Goal: Find specific page/section: Find specific page/section

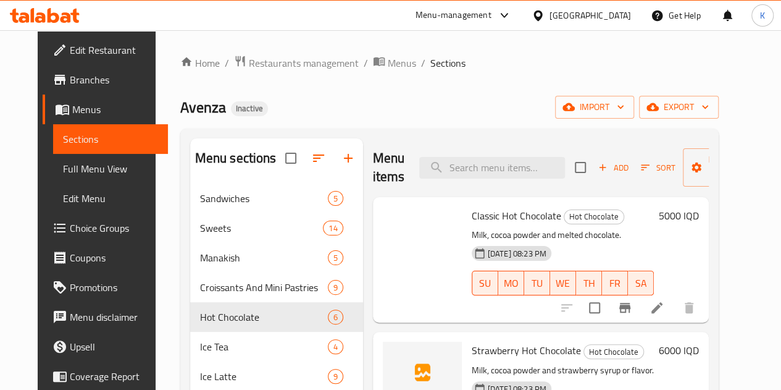
scroll to position [240, 0]
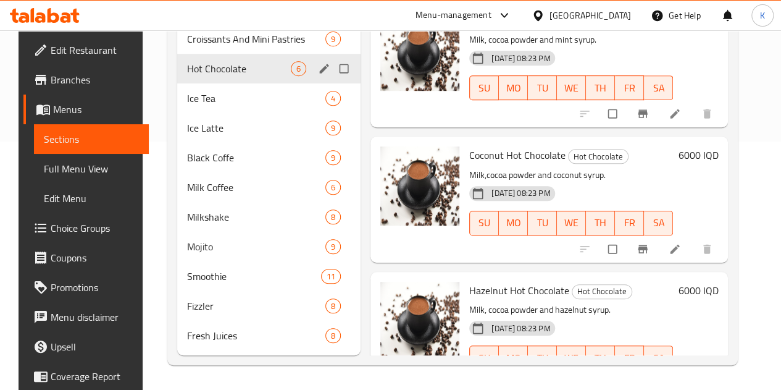
scroll to position [145, 0]
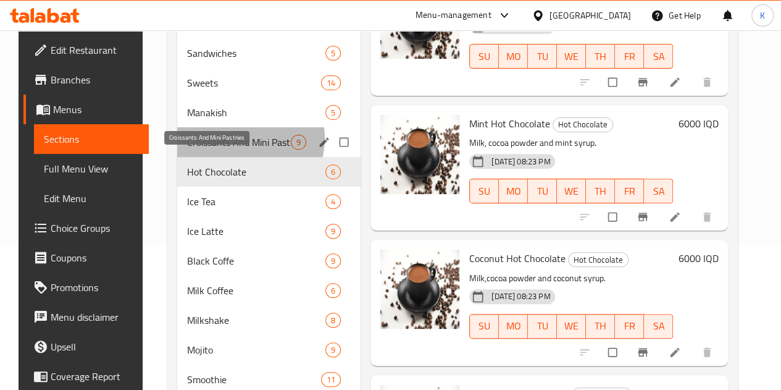
click at [230, 149] on span "Croissants And Mini Pastries" at bounding box center [239, 142] width 104 height 15
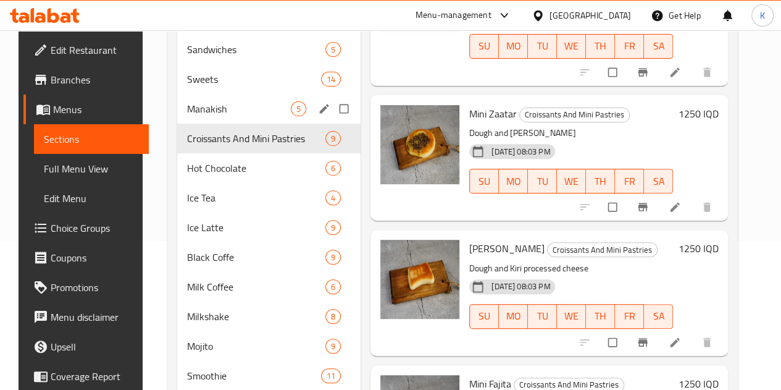
scroll to position [148, 0]
click at [209, 117] on span "Manakish" at bounding box center [239, 109] width 104 height 15
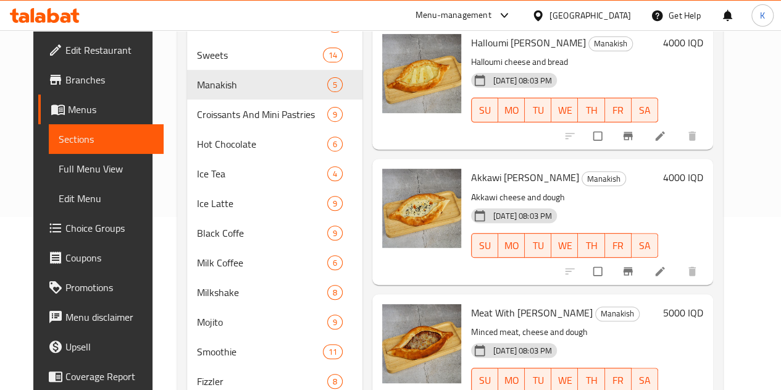
scroll to position [171, 0]
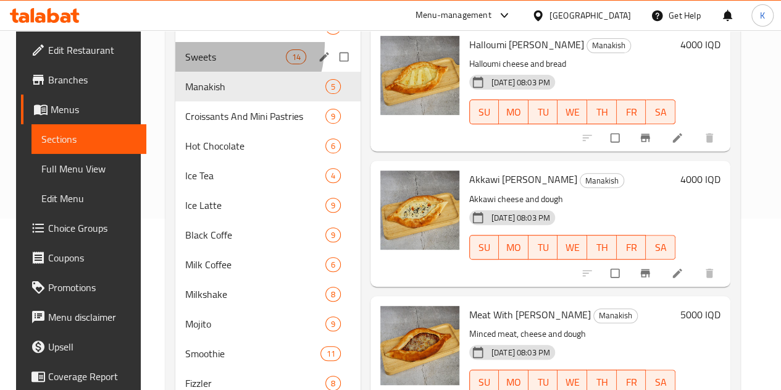
click at [201, 63] on div "Sweets 14" at bounding box center [267, 57] width 185 height 30
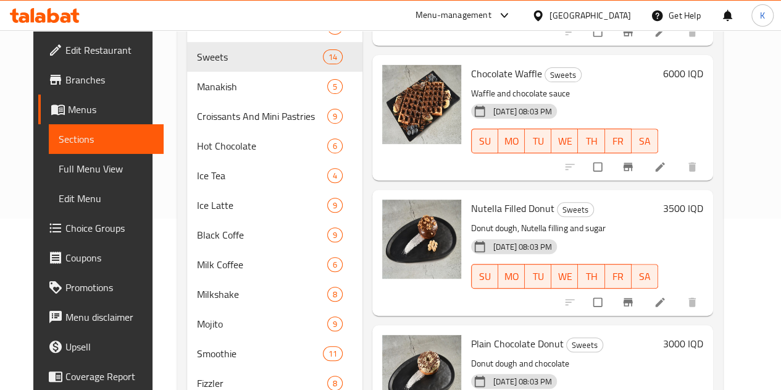
scroll to position [266, 0]
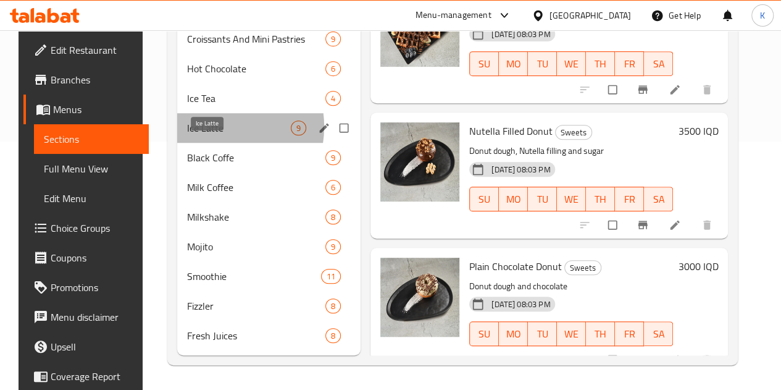
click at [201, 127] on span "Ice Latte" at bounding box center [239, 127] width 104 height 15
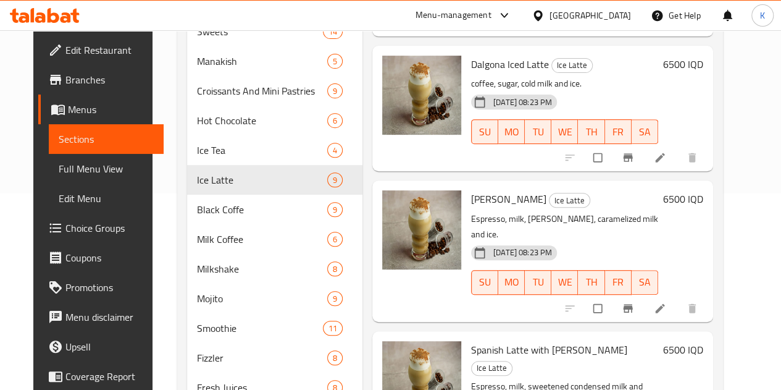
scroll to position [266, 0]
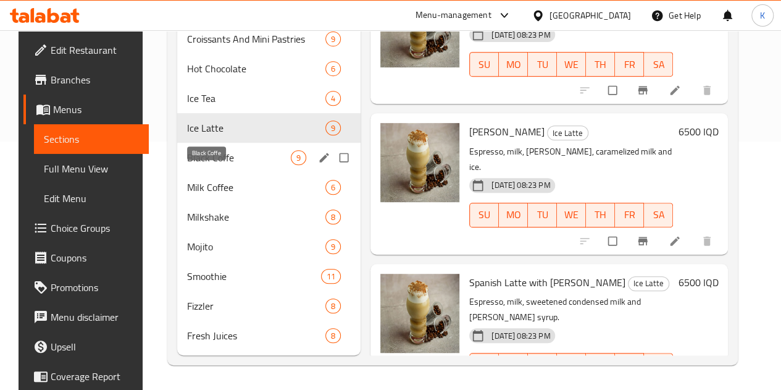
click at [232, 162] on span "Black Coffe" at bounding box center [239, 157] width 104 height 15
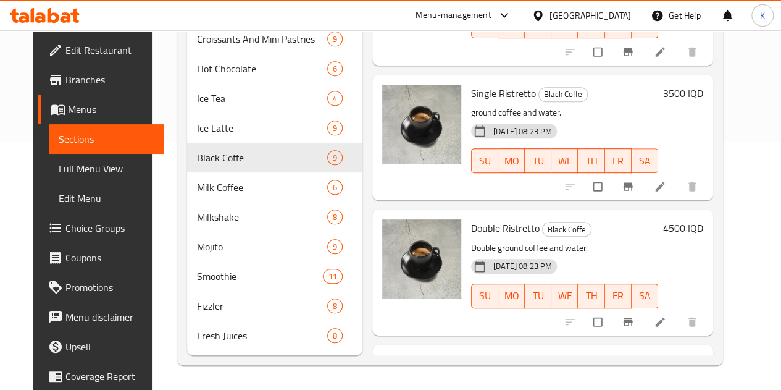
scroll to position [780, 0]
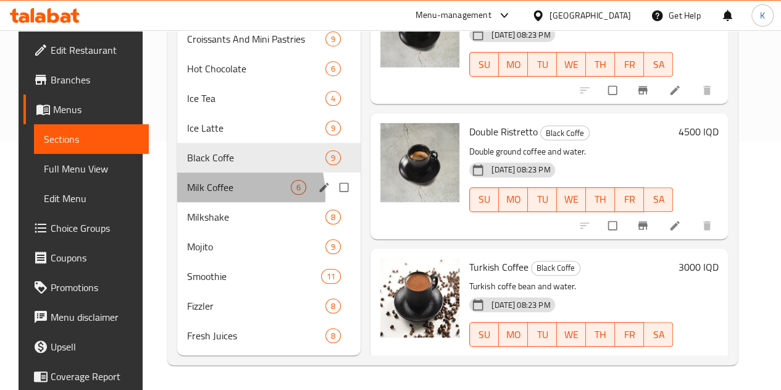
click at [204, 196] on div "Milk Coffee 6" at bounding box center [269, 187] width 184 height 30
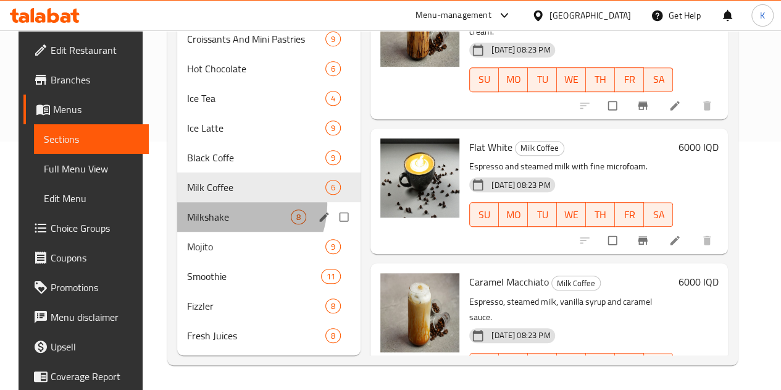
click at [222, 205] on div "Milkshake 8" at bounding box center [269, 217] width 184 height 30
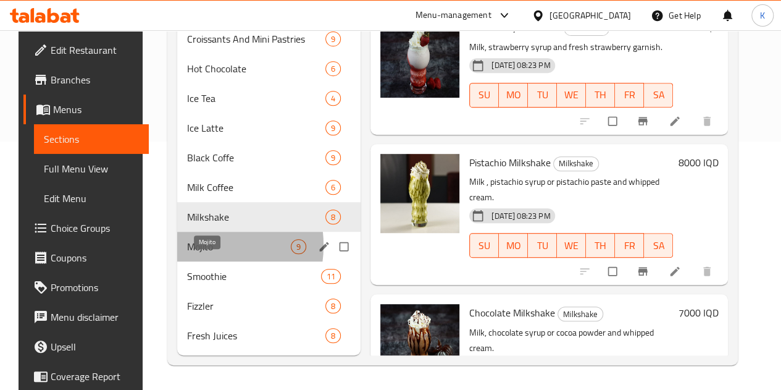
click at [190, 246] on span "Mojito" at bounding box center [239, 246] width 104 height 15
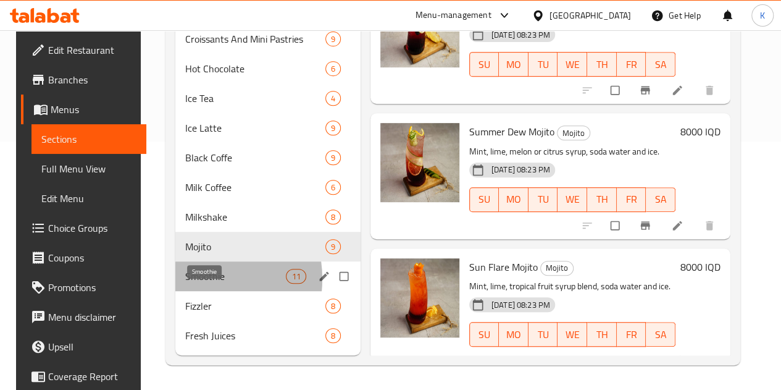
click at [185, 279] on span "Smoothie" at bounding box center [235, 276] width 101 height 15
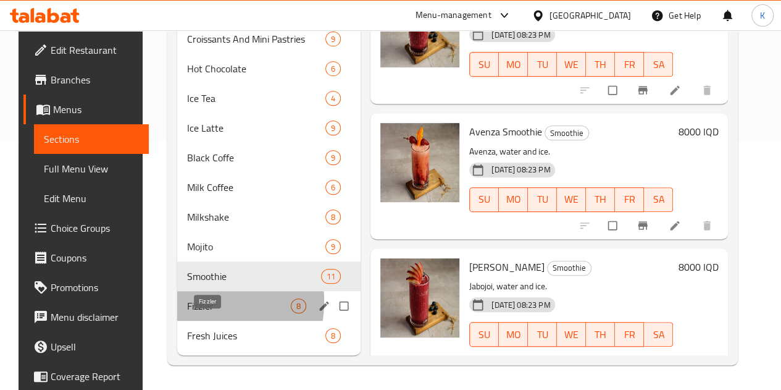
click at [187, 302] on span "Fizzler" at bounding box center [239, 305] width 104 height 15
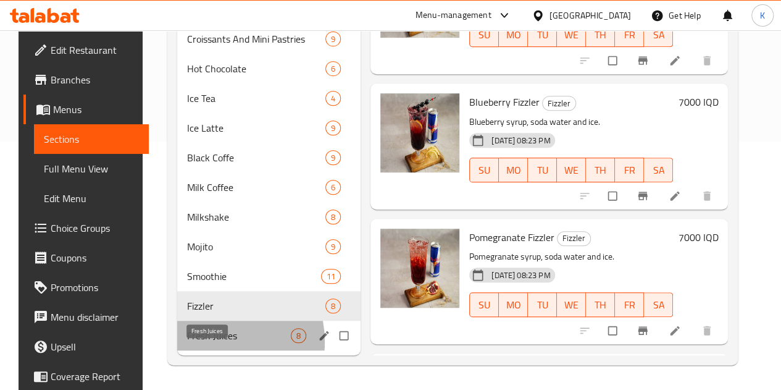
click at [193, 342] on span "Fresh Juices" at bounding box center [239, 335] width 104 height 15
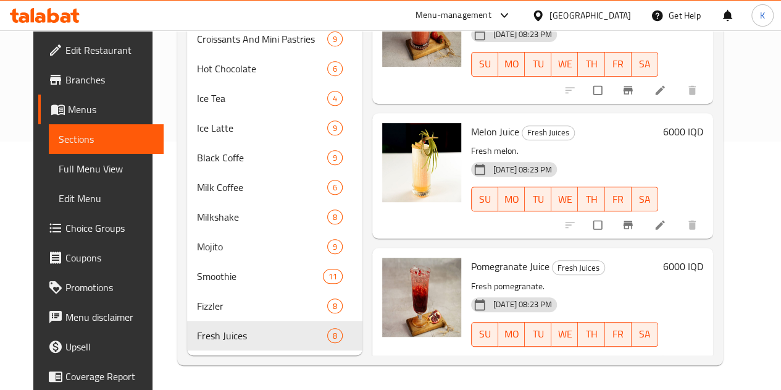
click at [55, 15] on icon at bounding box center [54, 15] width 12 height 15
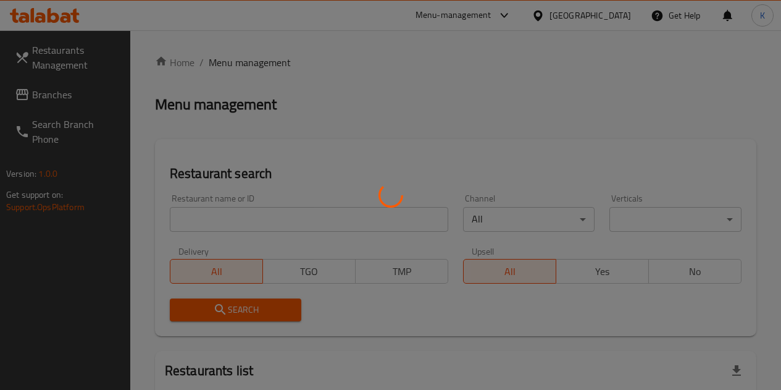
scroll to position [103, 0]
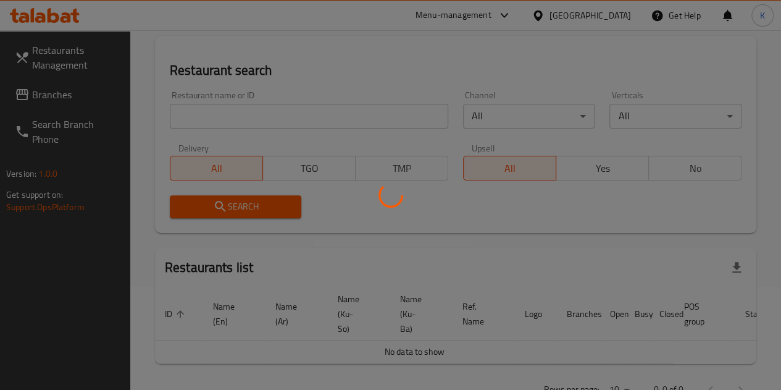
click at [217, 119] on div at bounding box center [390, 195] width 781 height 390
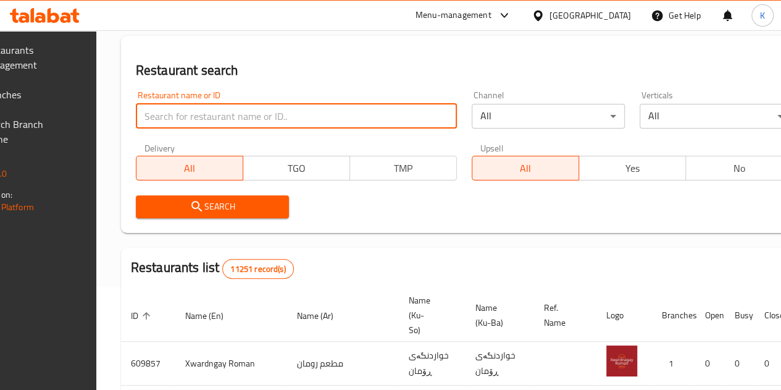
click at [217, 119] on input "search" at bounding box center [296, 116] width 321 height 25
paste input "Kabab Al Shaib"
type input "Kabab Al Shaib"
click button "Search" at bounding box center [212, 206] width 153 height 23
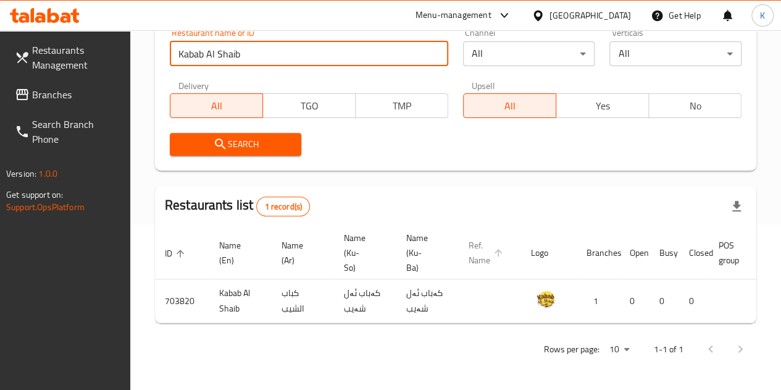
scroll to position [0, 123]
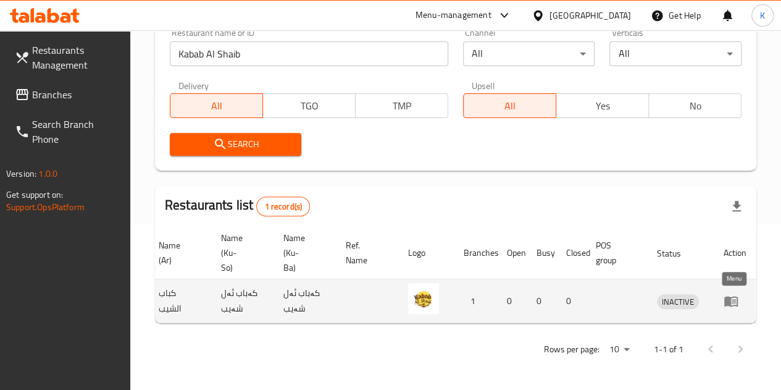
click at [728, 296] on icon "enhanced table" at bounding box center [732, 301] width 14 height 11
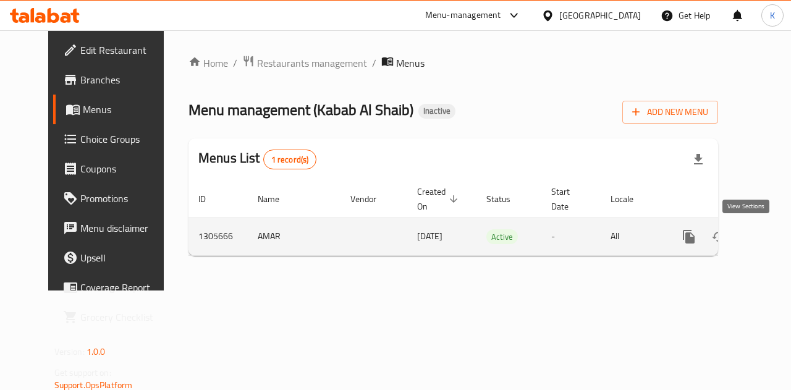
click at [763, 228] on link "enhanced table" at bounding box center [778, 237] width 30 height 30
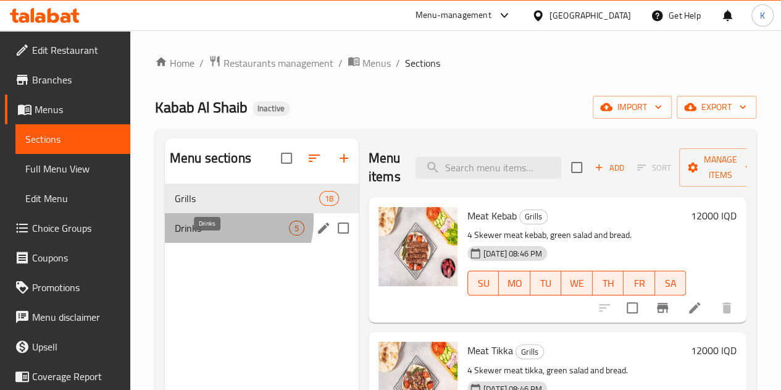
click at [222, 235] on span "Drinks" at bounding box center [232, 228] width 114 height 15
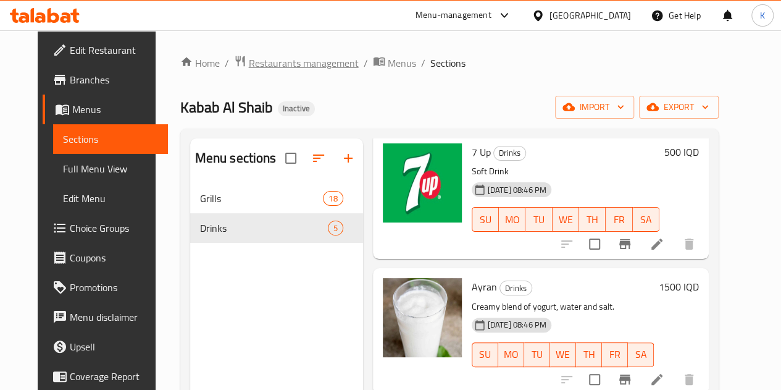
click at [280, 65] on span "Restaurants management" at bounding box center [304, 63] width 110 height 15
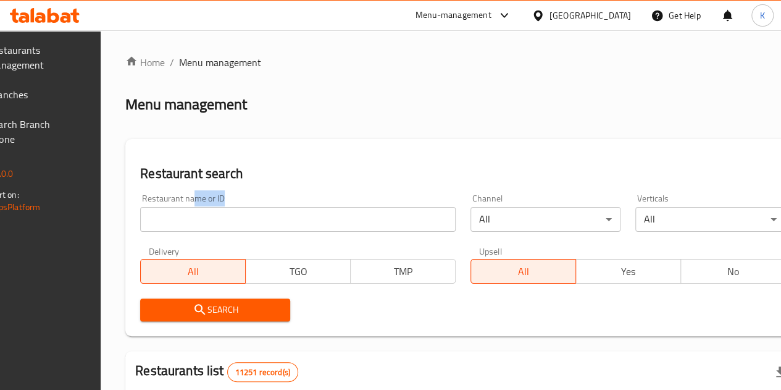
drag, startPoint x: 222, startPoint y: 202, endPoint x: 219, endPoint y: 234, distance: 32.3
click at [219, 234] on div "Restaurant name or ID Restaurant name or ID" at bounding box center [298, 213] width 330 height 53
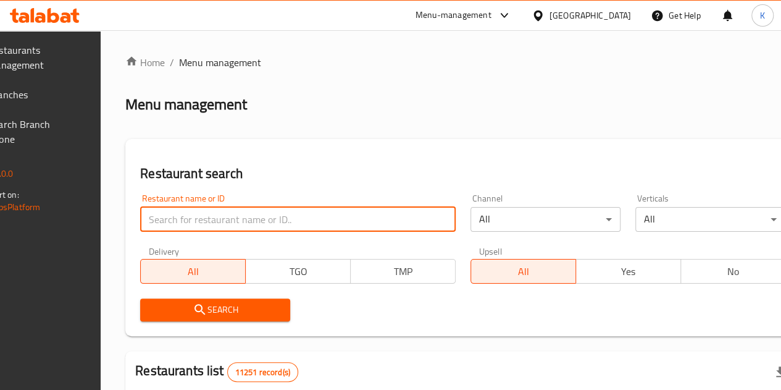
click at [205, 224] on input "search" at bounding box center [298, 219] width 316 height 25
type input "mod"
click button "Search" at bounding box center [215, 309] width 150 height 23
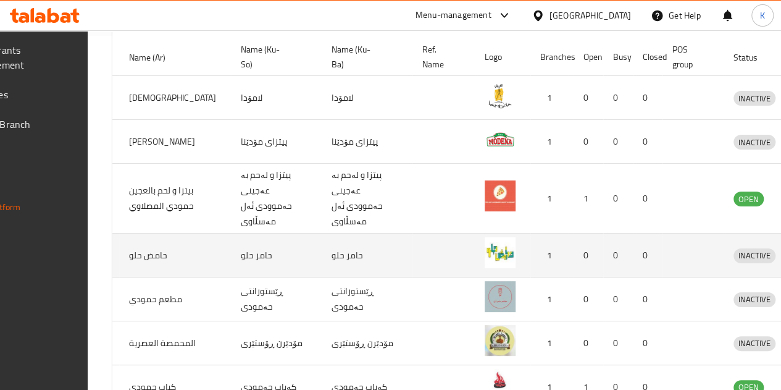
scroll to position [655, 0]
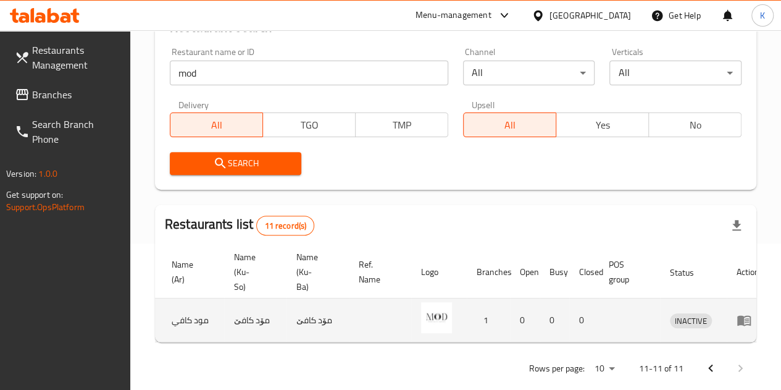
scroll to position [0, 123]
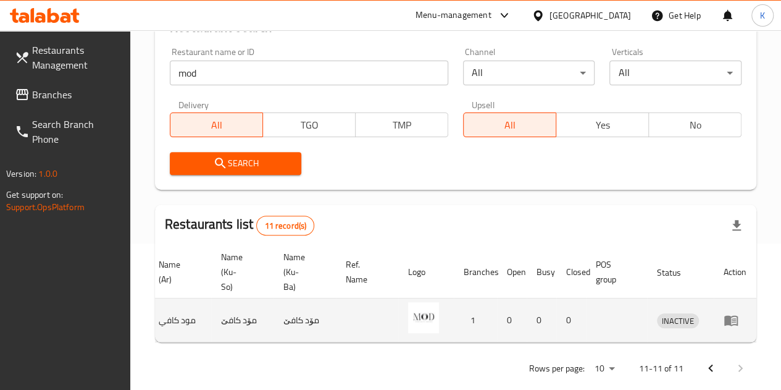
click at [724, 307] on td "enhanced table" at bounding box center [735, 320] width 43 height 44
click at [734, 322] on icon "enhanced table" at bounding box center [731, 320] width 15 height 15
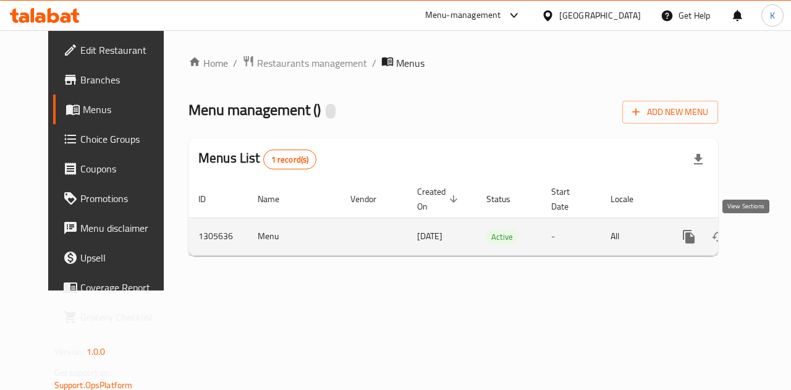
click at [772, 234] on icon "enhanced table" at bounding box center [777, 236] width 11 height 11
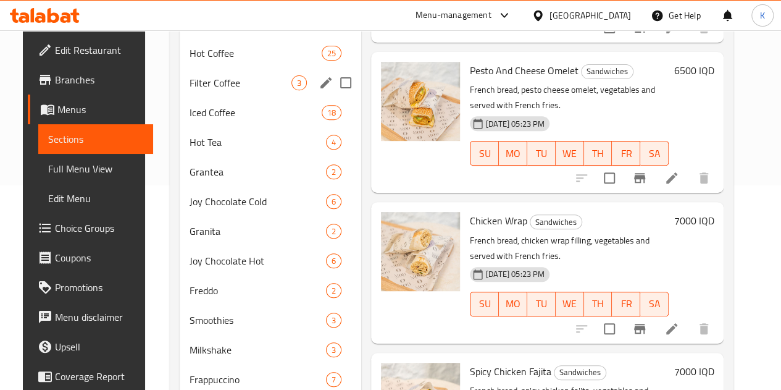
scroll to position [149, 0]
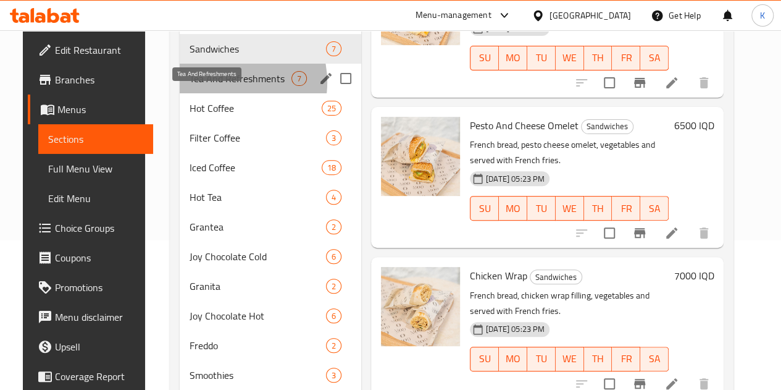
click at [208, 86] on span "Tea And Refreshments" at bounding box center [241, 78] width 102 height 15
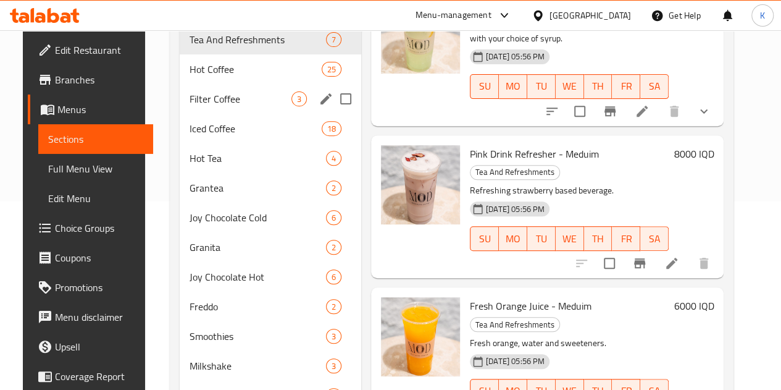
scroll to position [187, 0]
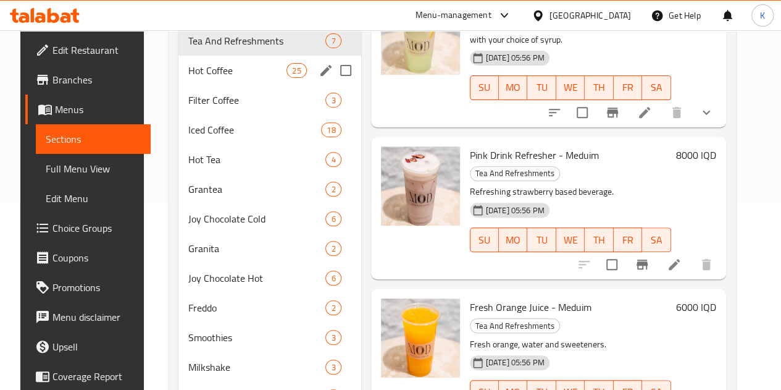
click at [217, 85] on div "Hot Coffee 25" at bounding box center [270, 71] width 183 height 30
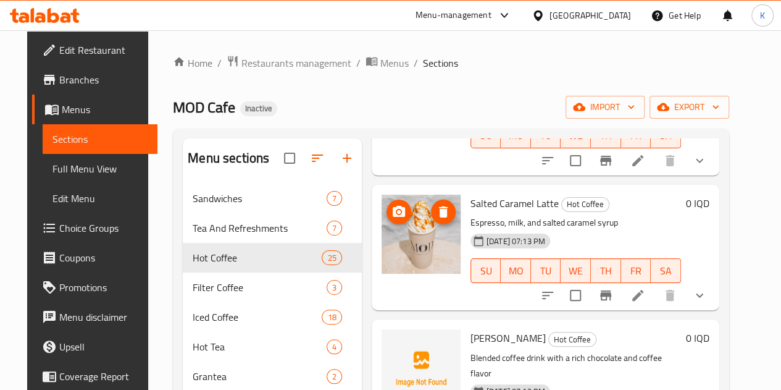
scroll to position [206, 0]
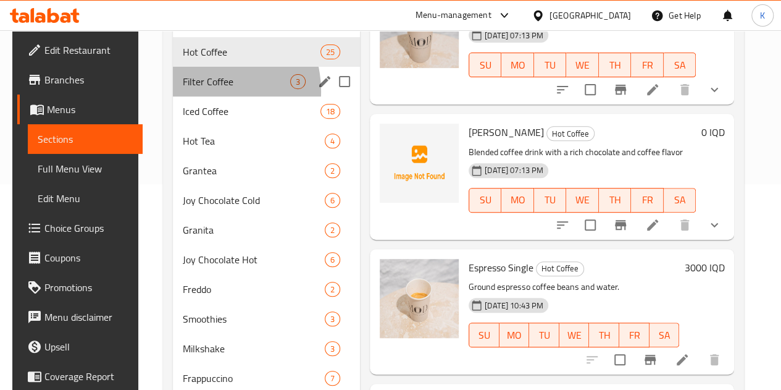
click at [193, 96] on div "Filter Coffee 3" at bounding box center [266, 82] width 187 height 30
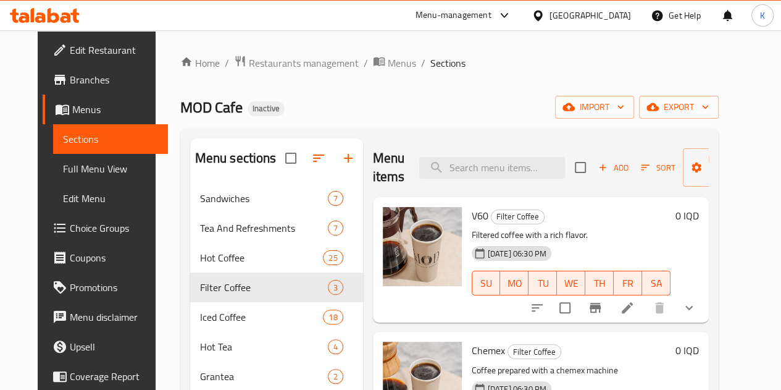
scroll to position [172, 0]
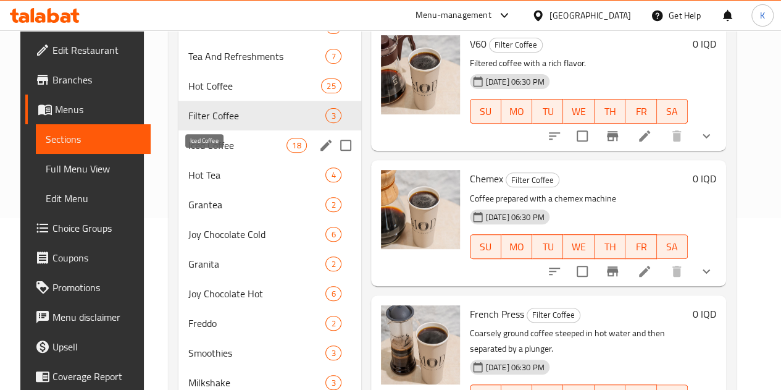
click at [195, 153] on span "Iced Coffee" at bounding box center [237, 145] width 98 height 15
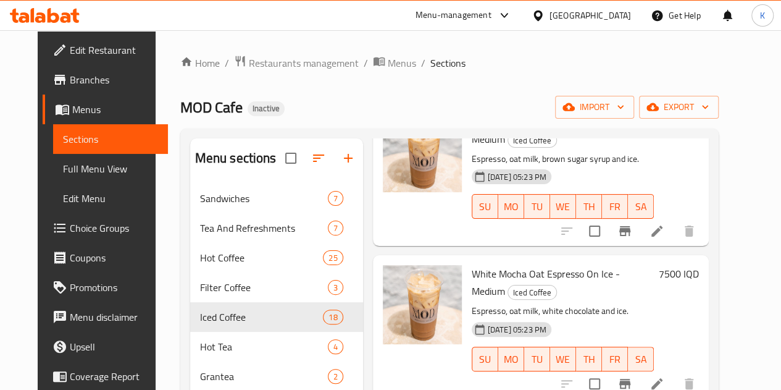
scroll to position [296, 0]
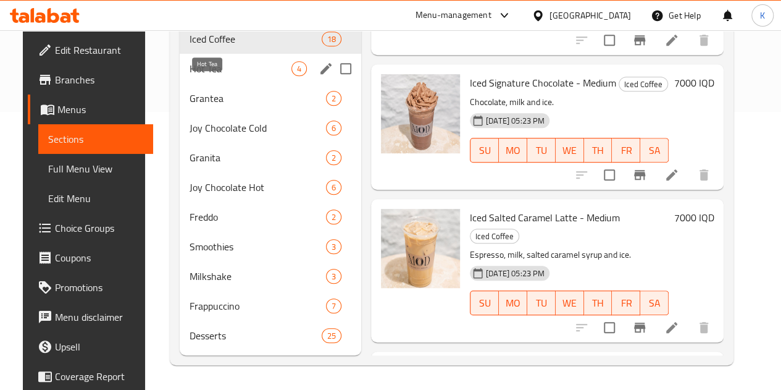
click at [208, 74] on span "Hot Tea" at bounding box center [241, 68] width 102 height 15
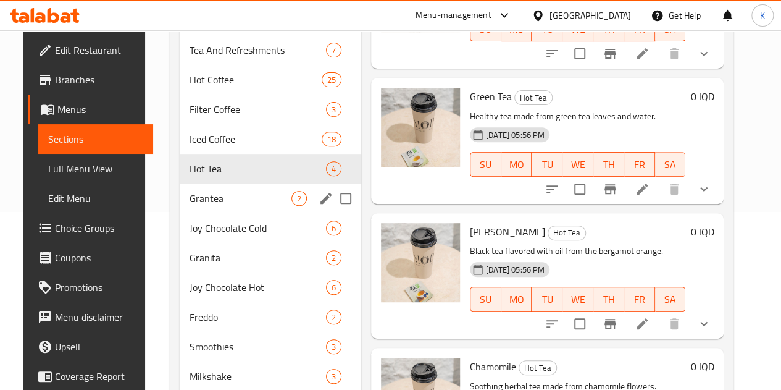
click at [211, 206] on span "Grantea" at bounding box center [241, 198] width 102 height 15
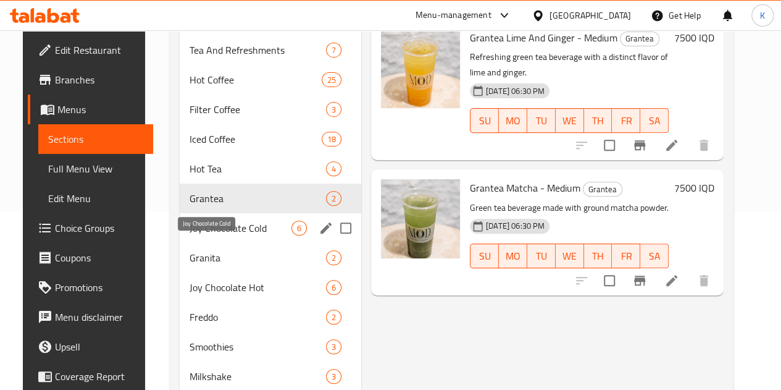
click at [233, 235] on span "Joy Chocolate Cold" at bounding box center [241, 228] width 102 height 15
